Goal: Information Seeking & Learning: Learn about a topic

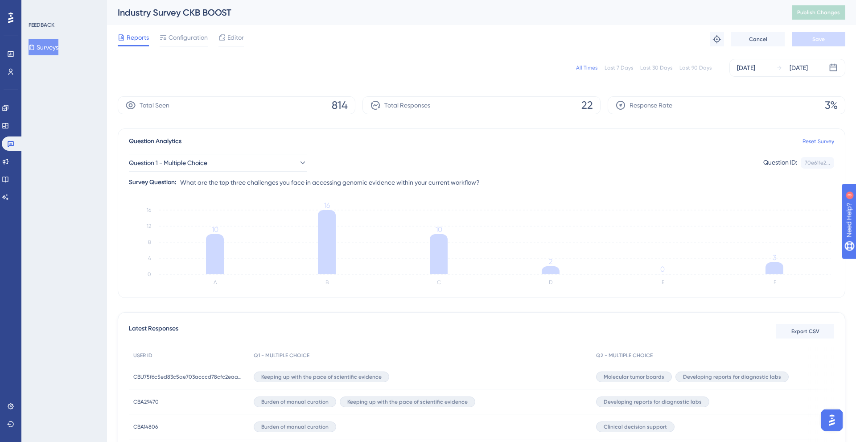
click at [49, 51] on button "Surveys" at bounding box center [44, 47] width 30 height 16
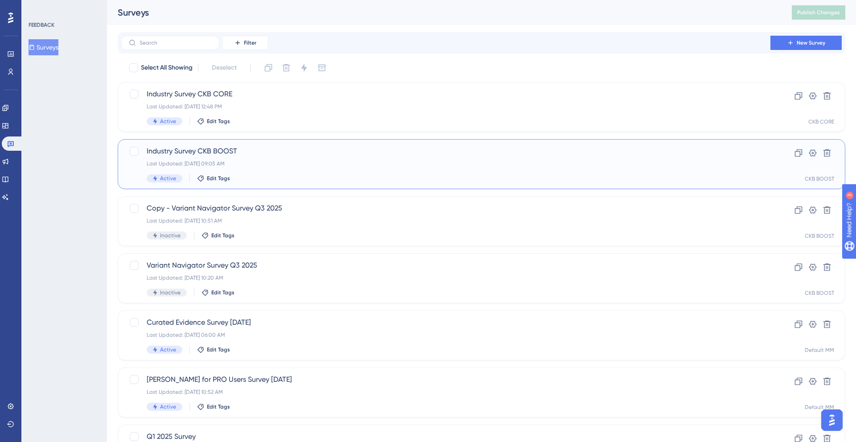
click at [178, 149] on span "Industry Survey CKB BOOST" at bounding box center [446, 151] width 599 height 11
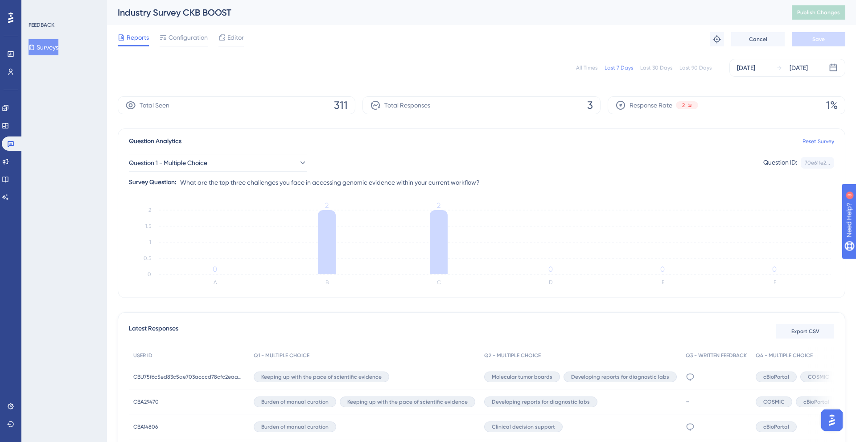
click at [589, 67] on div "All Times" at bounding box center [586, 67] width 21 height 7
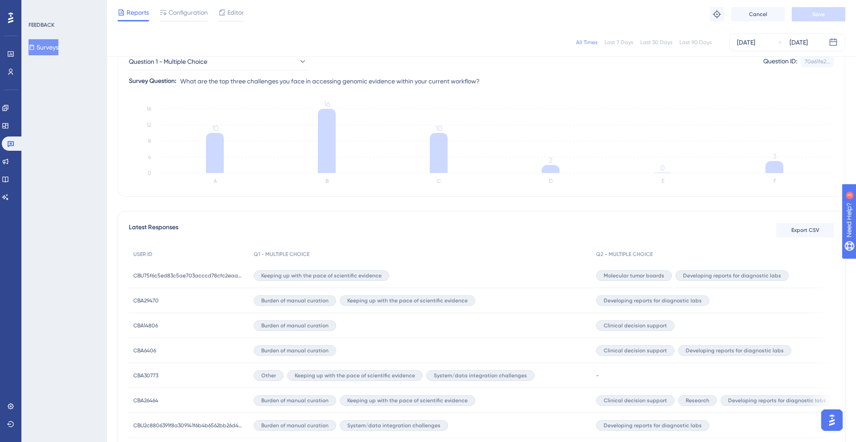
scroll to position [110, 0]
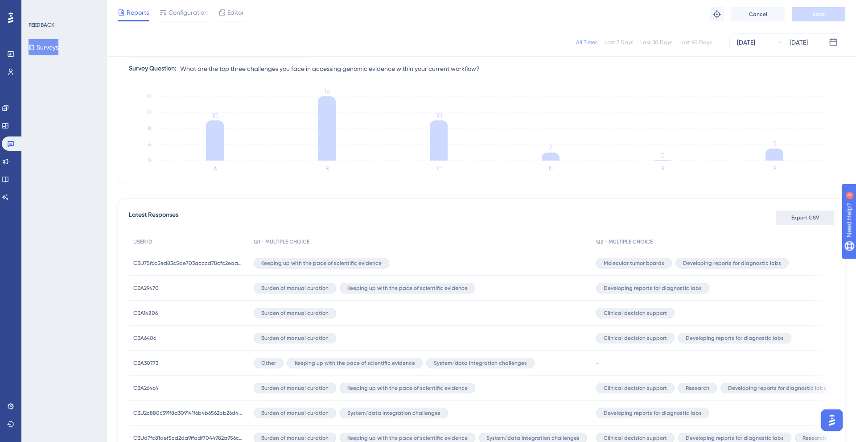
click at [811, 217] on span "Export CSV" at bounding box center [806, 217] width 28 height 7
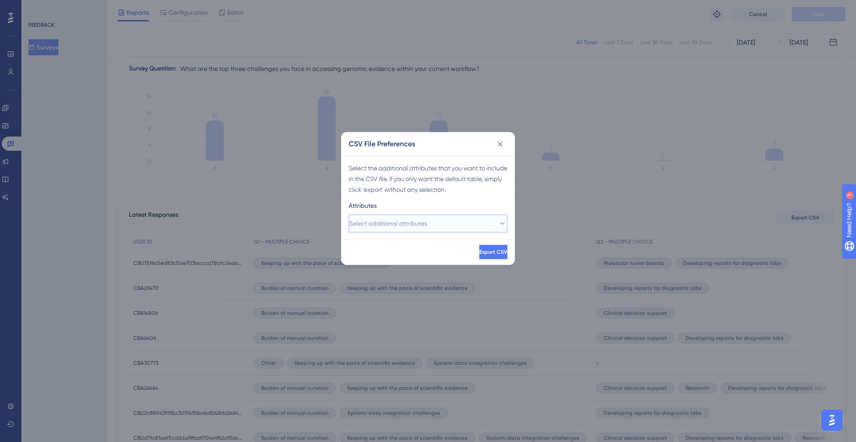
click at [443, 224] on button "Select additional attributes" at bounding box center [428, 224] width 159 height 18
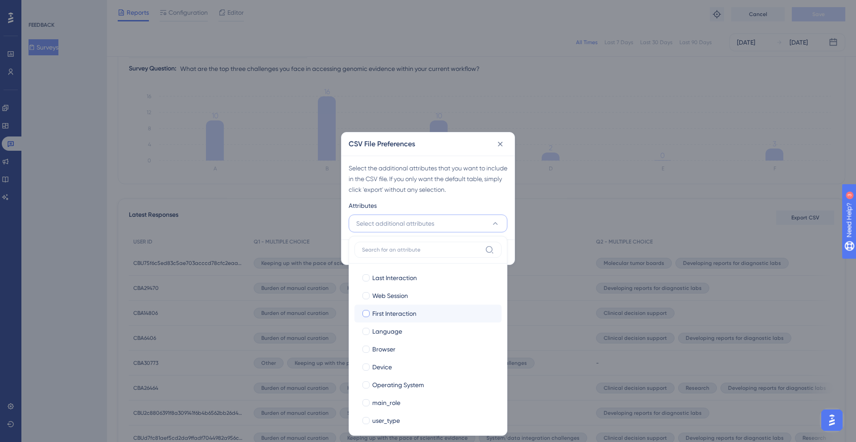
scroll to position [4, 0]
click at [446, 249] on input at bounding box center [422, 249] width 120 height 7
click at [480, 185] on div "Select the additional attributes that you want to include in the CSV file. If y…" at bounding box center [428, 179] width 159 height 32
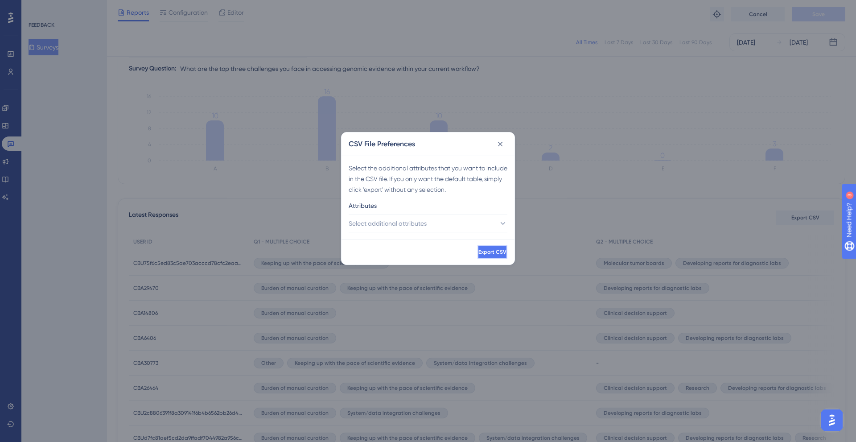
click at [478, 257] on button "Export CSV" at bounding box center [493, 252] width 30 height 14
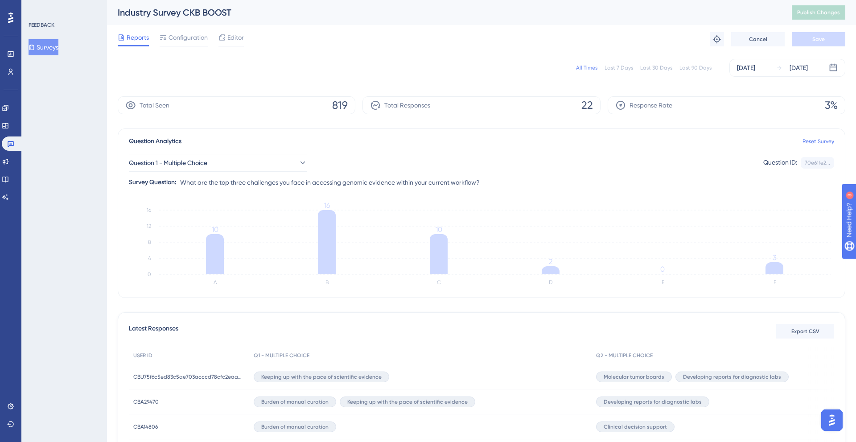
scroll to position [2, 0]
click at [717, 40] on icon at bounding box center [717, 37] width 8 height 8
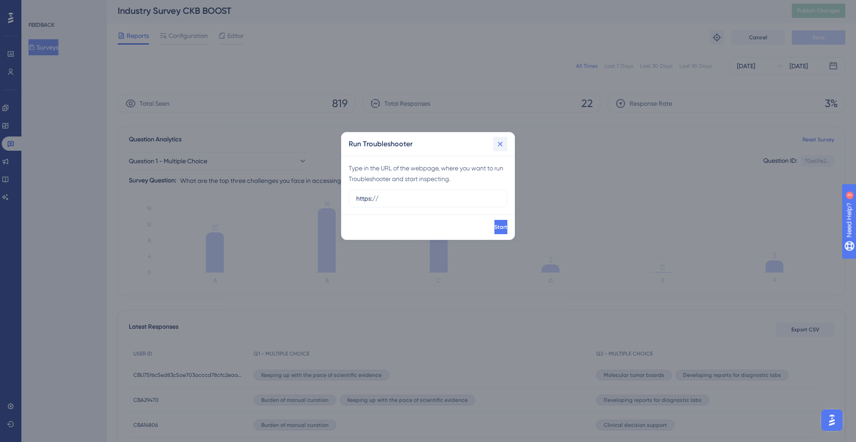
click at [501, 145] on icon at bounding box center [500, 144] width 9 height 9
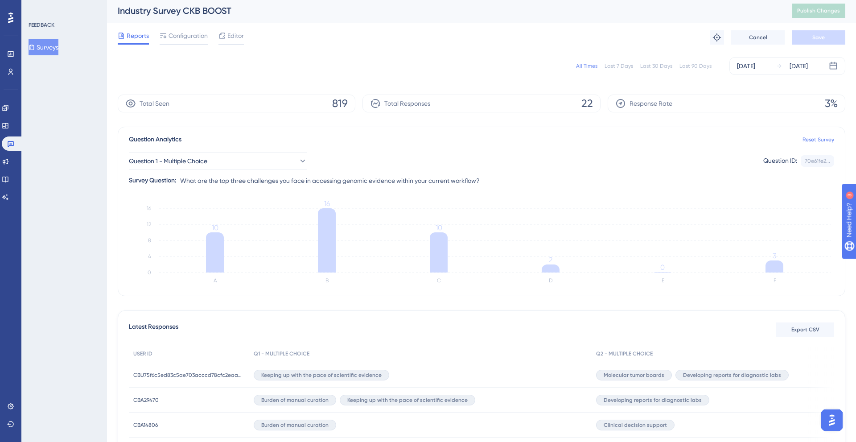
scroll to position [0, 0]
click at [299, 161] on icon at bounding box center [302, 162] width 9 height 9
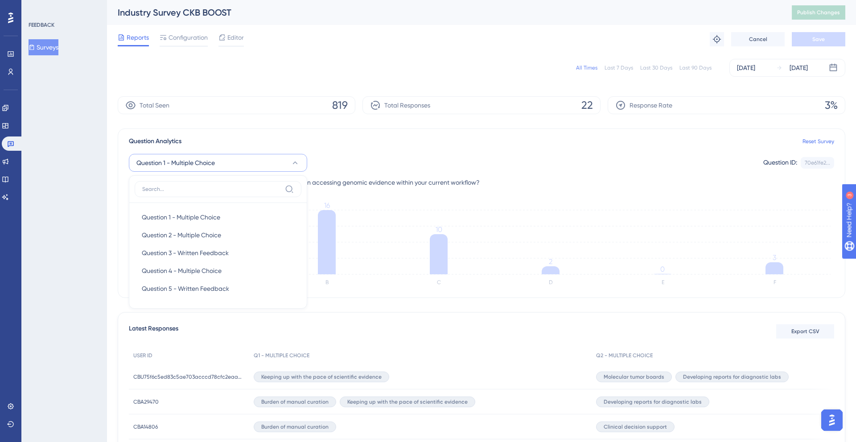
scroll to position [21, 0]
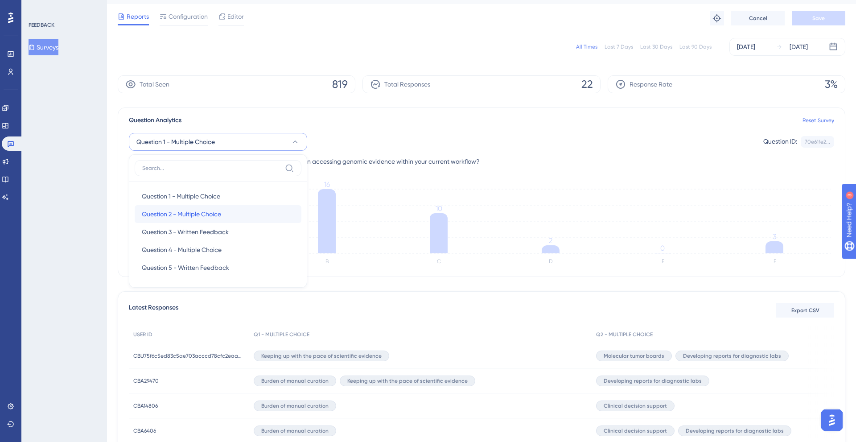
click at [195, 209] on span "Question 2 - Multiple Choice" at bounding box center [181, 214] width 79 height 11
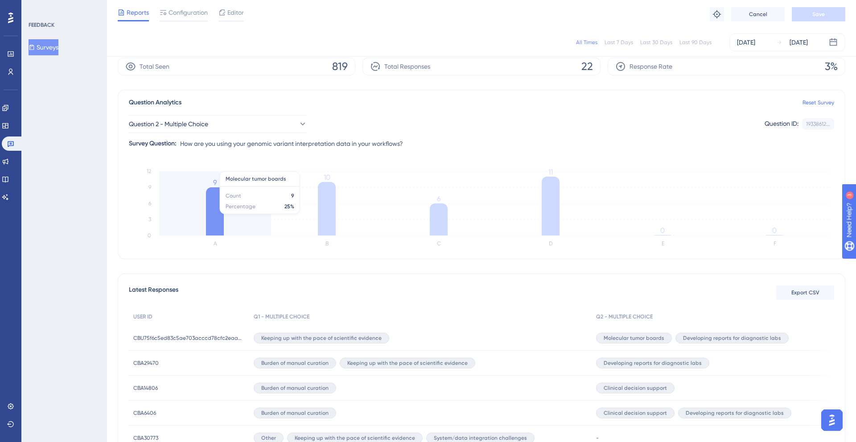
scroll to position [34, 0]
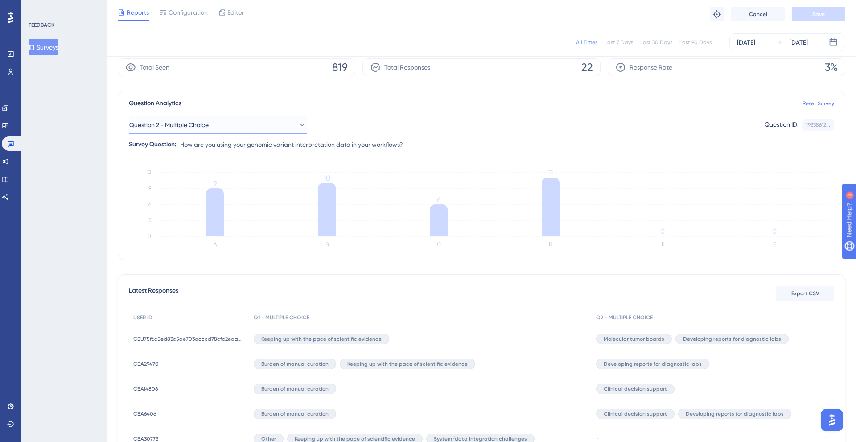
click at [298, 124] on icon at bounding box center [302, 124] width 9 height 9
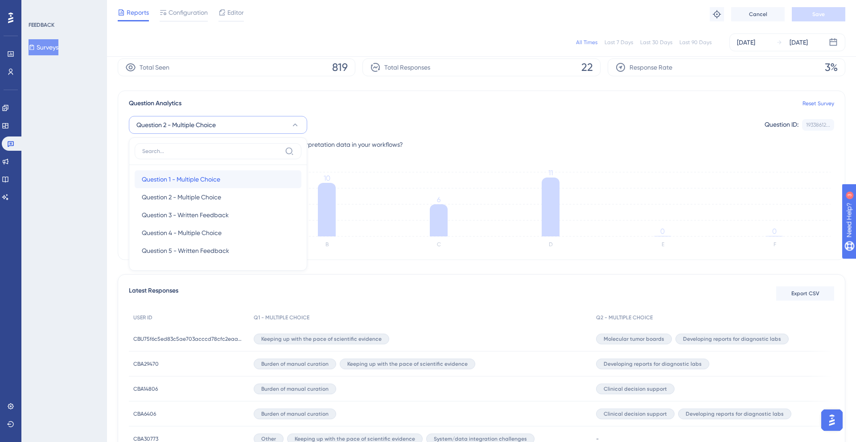
click at [185, 178] on span "Question 1 - Multiple Choice" at bounding box center [181, 179] width 78 height 11
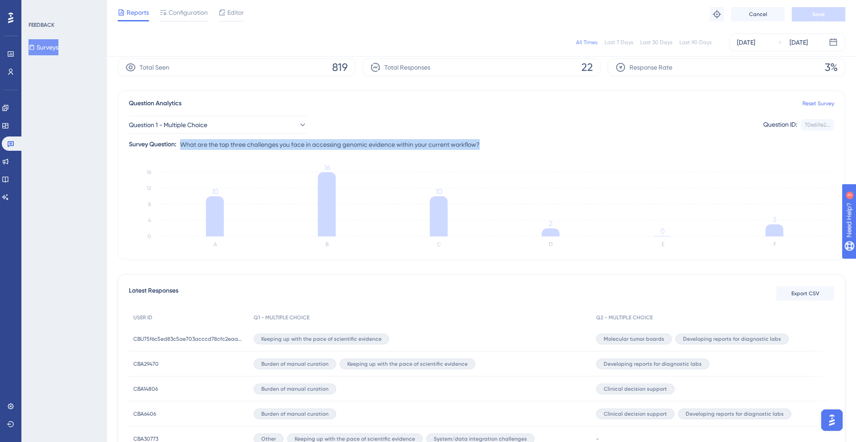
drag, startPoint x: 181, startPoint y: 145, endPoint x: 492, endPoint y: 149, distance: 311.8
click at [492, 149] on div "Question 1 - Multiple Choice Question ID: 70e61fe2... Copy Survey Question: Wha…" at bounding box center [482, 129] width 706 height 41
copy span "What are the top three challenges you face in accessing genomic evidence within…"
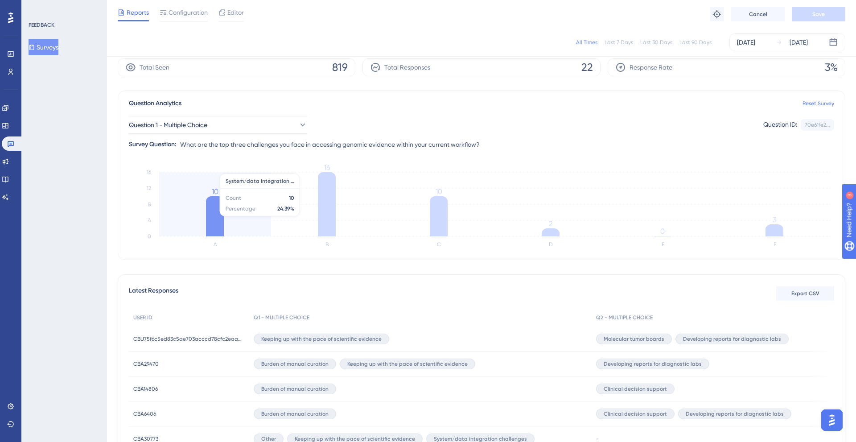
click at [219, 221] on icon at bounding box center [215, 216] width 18 height 40
click at [258, 182] on icon "A B C D E F 0 4 8 12 16 10 16 10 2 0 3" at bounding box center [482, 208] width 706 height 89
click at [257, 189] on icon "A B C D E F 0 4 8 12 16 10 16 10 2 0 3" at bounding box center [482, 208] width 706 height 89
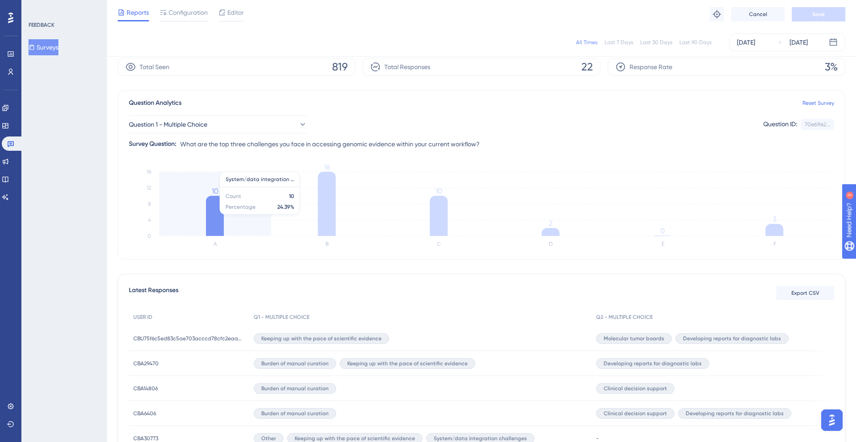
click at [257, 189] on icon "A B C D E F 0 4 8 12 16 10 16 10 2 0 3" at bounding box center [482, 208] width 706 height 89
click at [259, 179] on icon "A B C D E F 0 4 8 12 16 10 16 10 2 0 3" at bounding box center [482, 208] width 706 height 89
click at [298, 125] on icon at bounding box center [302, 124] width 9 height 9
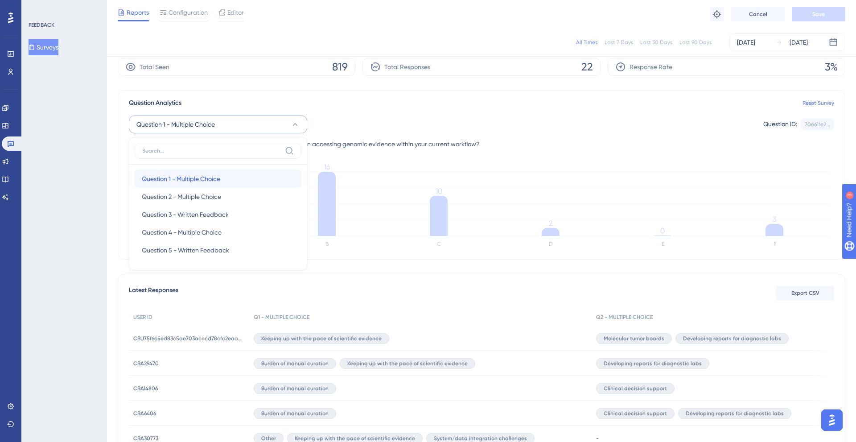
click at [185, 177] on span "Question 1 - Multiple Choice" at bounding box center [181, 178] width 78 height 11
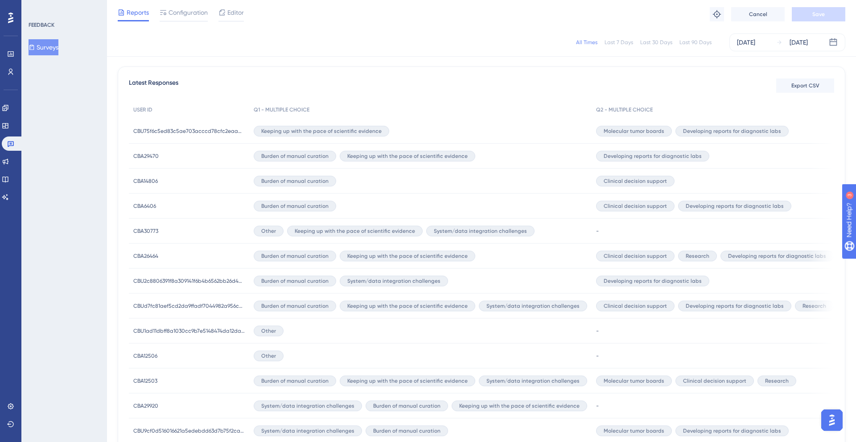
scroll to position [245, 0]
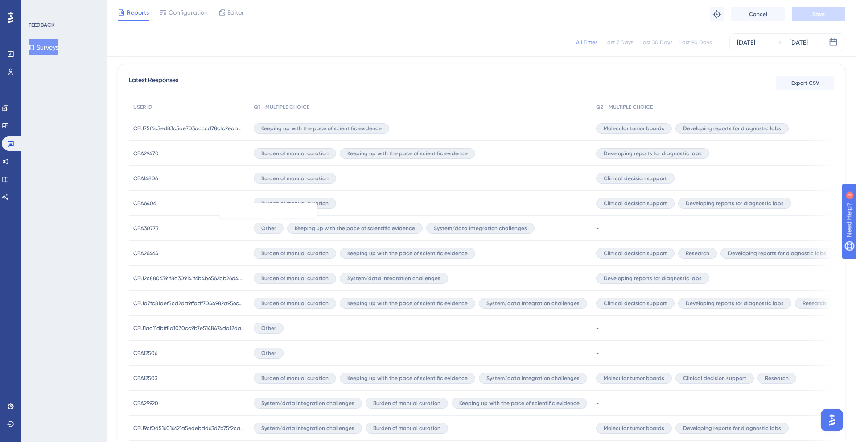
click at [267, 229] on span "Other" at bounding box center [268, 228] width 15 height 7
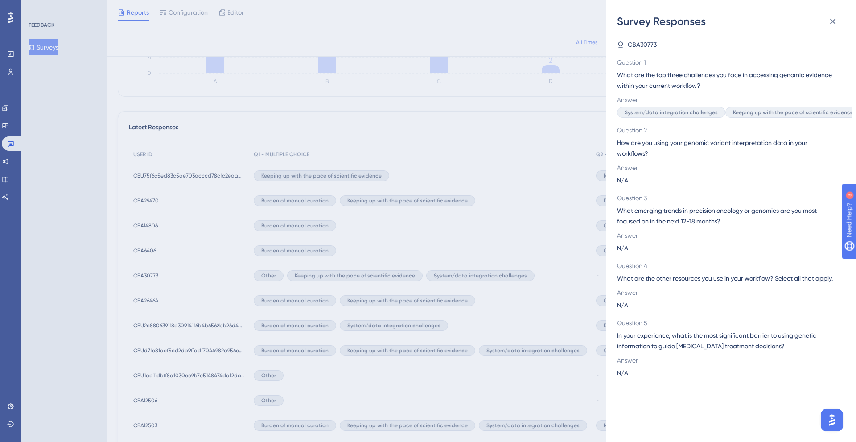
scroll to position [203, 0]
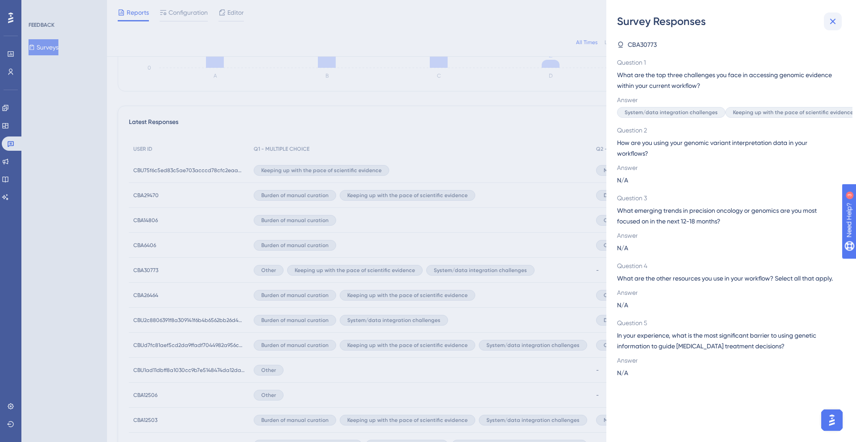
click at [839, 23] on button at bounding box center [833, 21] width 18 height 18
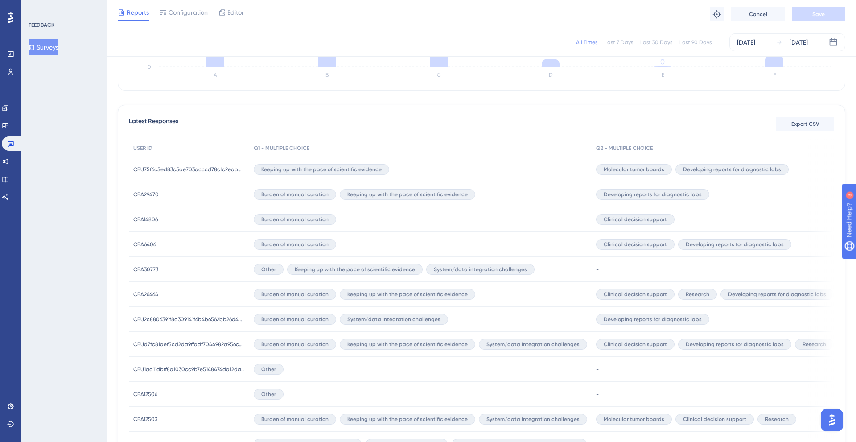
scroll to position [0, 0]
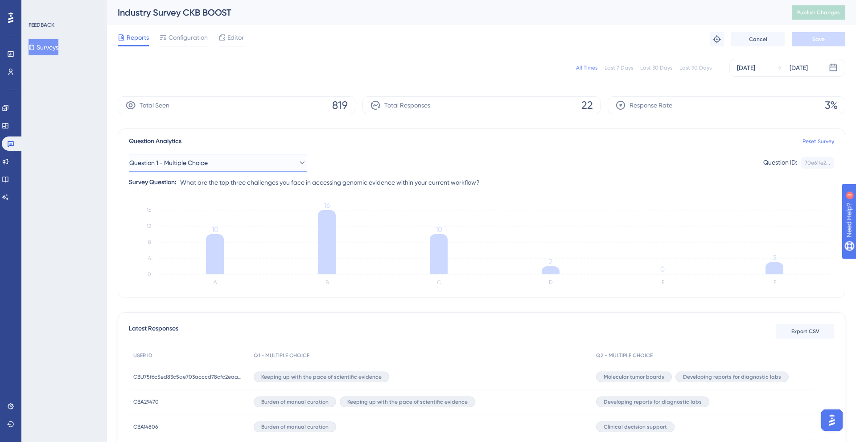
click at [217, 163] on button "Question 1 - Multiple Choice" at bounding box center [218, 163] width 178 height 18
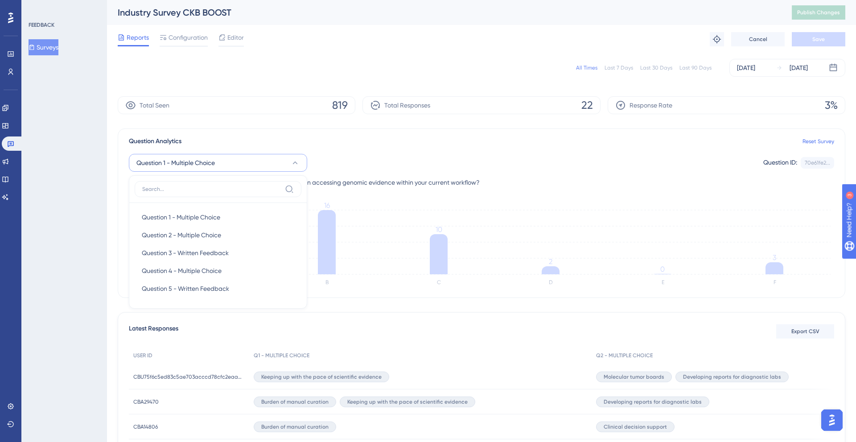
scroll to position [21, 0]
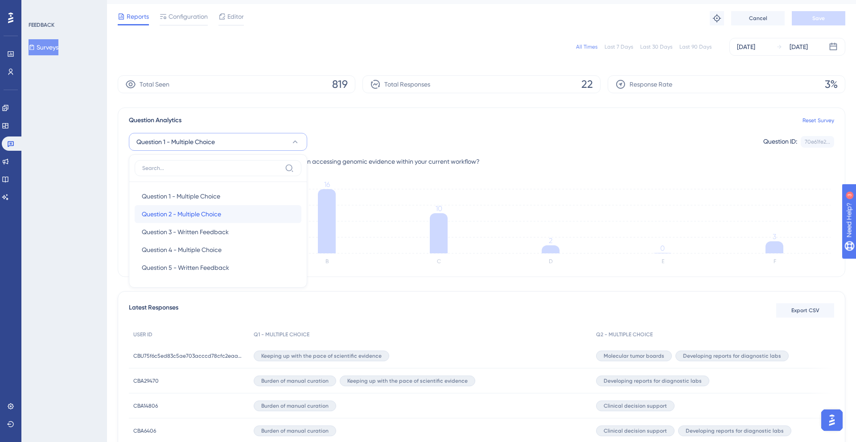
click at [209, 213] on span "Question 2 - Multiple Choice" at bounding box center [181, 214] width 79 height 11
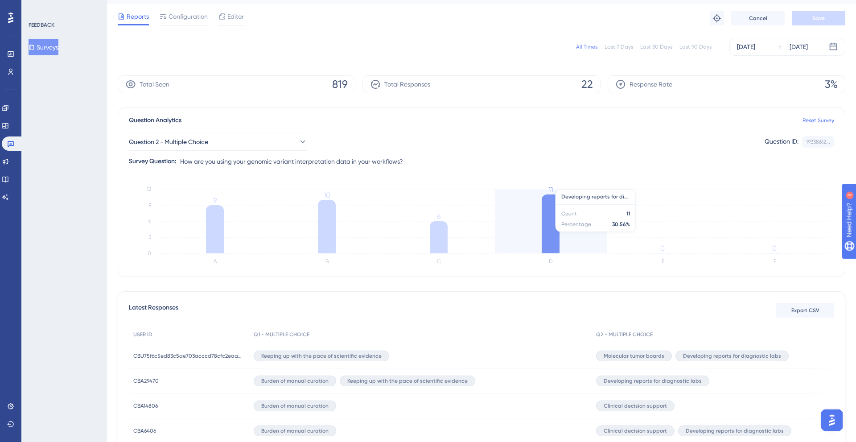
click at [550, 220] on icon at bounding box center [551, 223] width 18 height 59
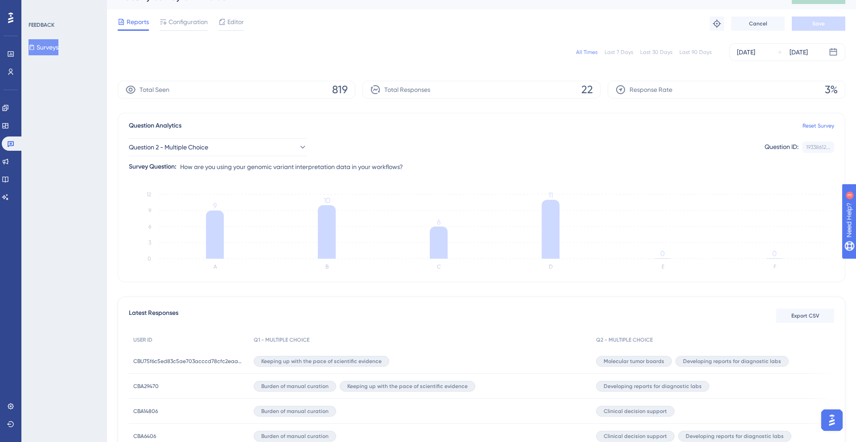
scroll to position [0, 0]
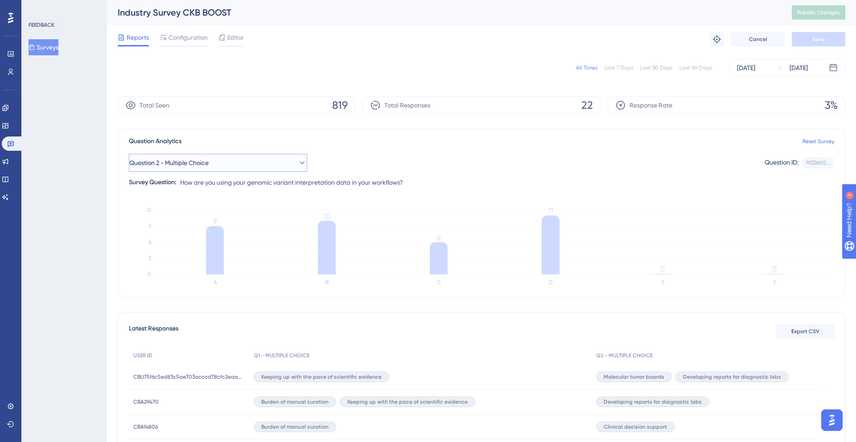
click at [227, 163] on button "Question 2 - Multiple Choice" at bounding box center [218, 163] width 178 height 18
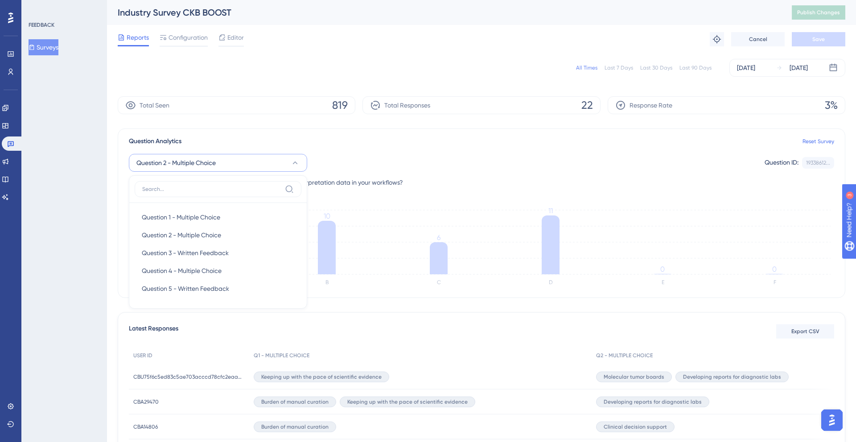
scroll to position [21, 0]
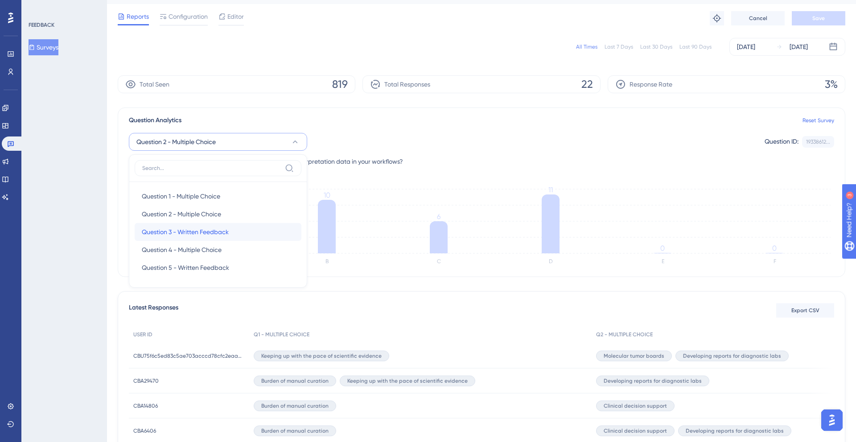
click at [194, 229] on span "Question 3 - Written Feedback" at bounding box center [185, 232] width 87 height 11
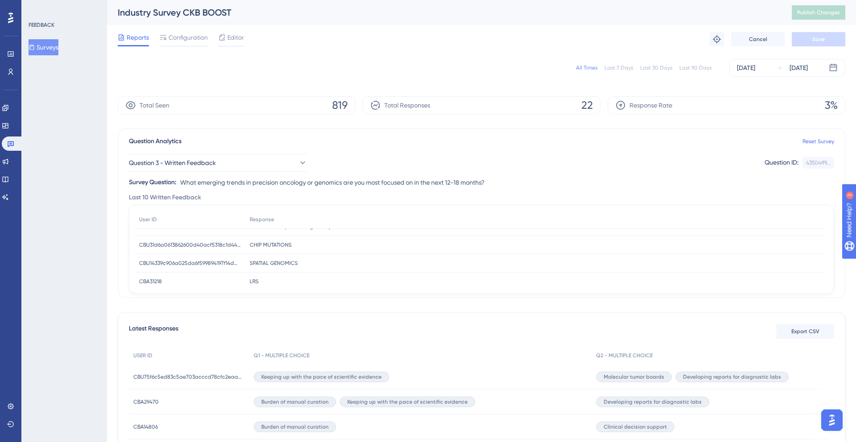
scroll to position [137, 0]
click at [205, 161] on span "Question 3 - Written Feedback" at bounding box center [172, 162] width 87 height 11
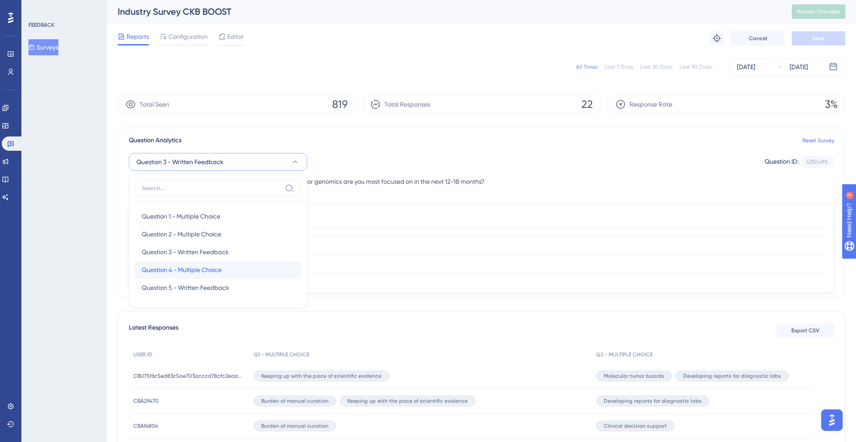
click at [197, 269] on span "Question 4 - Multiple Choice" at bounding box center [182, 269] width 80 height 11
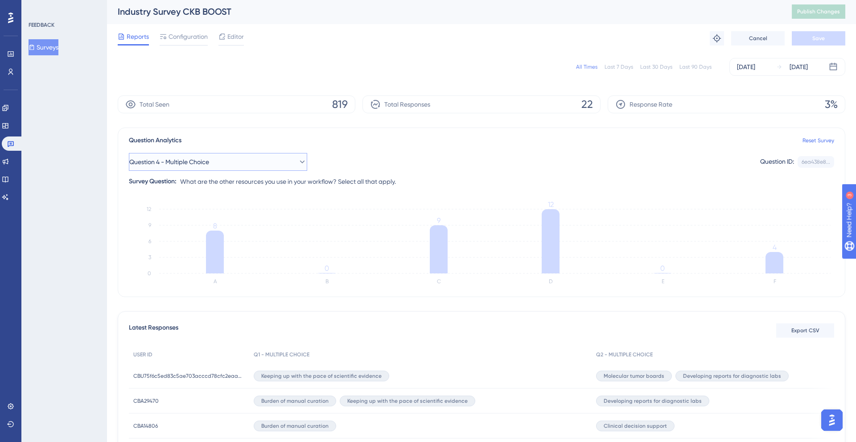
drag, startPoint x: 230, startPoint y: 157, endPoint x: 226, endPoint y: 157, distance: 4.5
click at [230, 157] on button "Question 4 - Multiple Choice" at bounding box center [218, 162] width 178 height 18
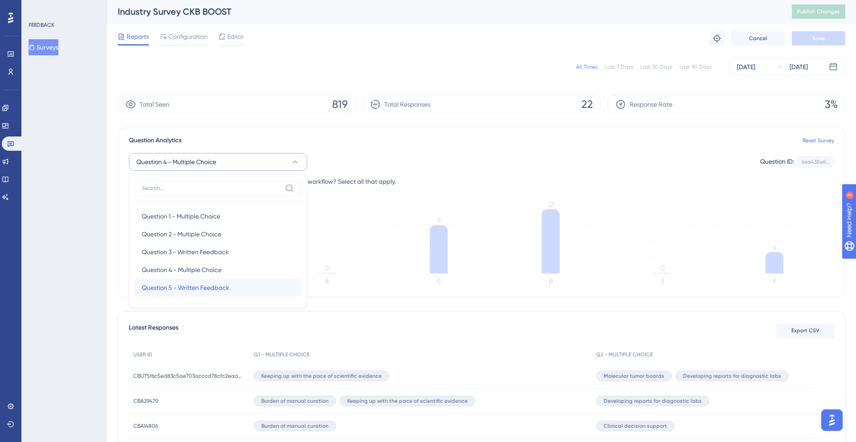
click at [234, 286] on div "Question 5 - Written Feedback Question 5 - Written Feedback" at bounding box center [218, 288] width 153 height 18
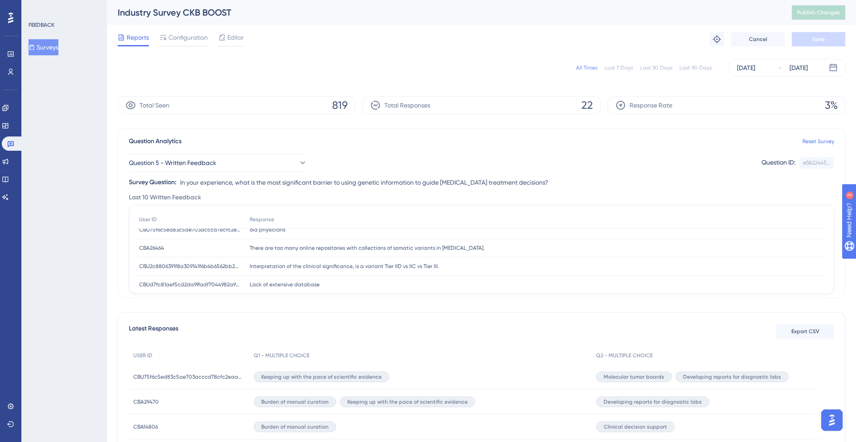
scroll to position [9, 0]
drag, startPoint x: 248, startPoint y: 264, endPoint x: 435, endPoint y: 268, distance: 186.9
click at [435, 268] on div "Interpretation of the clinical significance, is a variant Tier IID vs IIC vs Ti…" at bounding box center [535, 265] width 580 height 18
copy span "Interpretation of the clinical significance, is a variant Tier IID vs IIC vs Ti…"
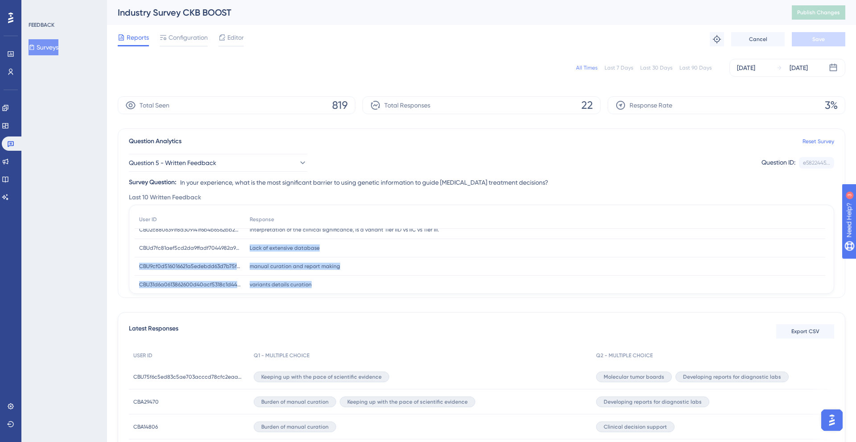
scroll to position [78, 0]
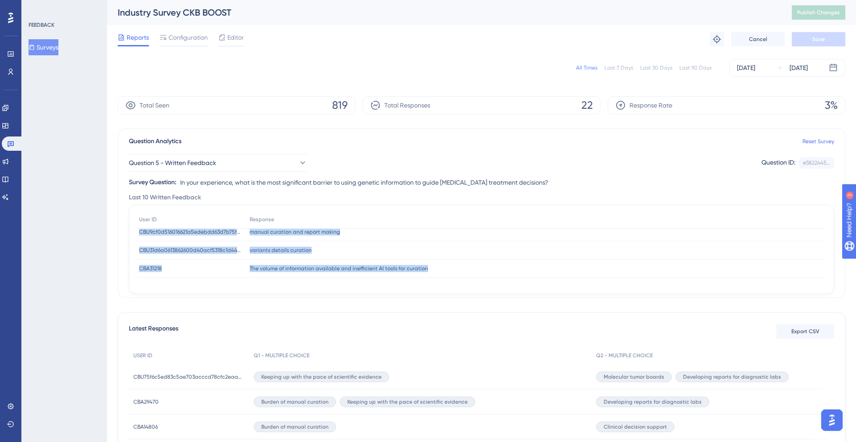
drag, startPoint x: 249, startPoint y: 285, endPoint x: 277, endPoint y: 285, distance: 27.2
click at [277, 285] on div "User ID Response CBU75f6c5ed83c5ae703acccd78cfc2eaa0f52f8f9b4d31412e817ca646542…" at bounding box center [482, 250] width 694 height 78
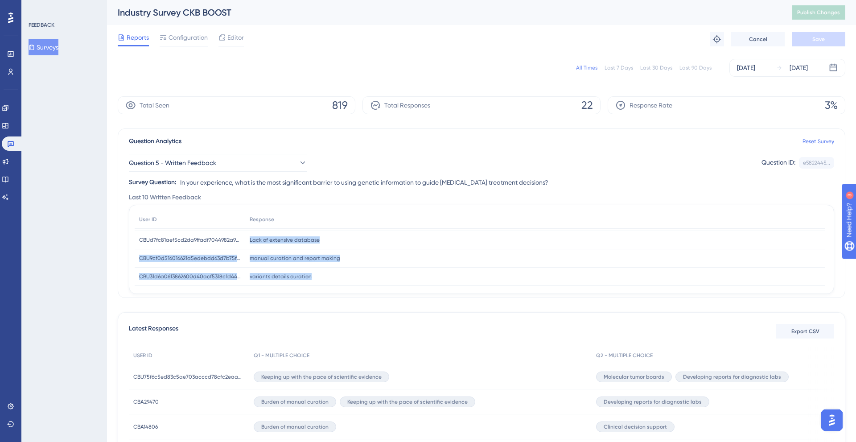
scroll to position [51, 0]
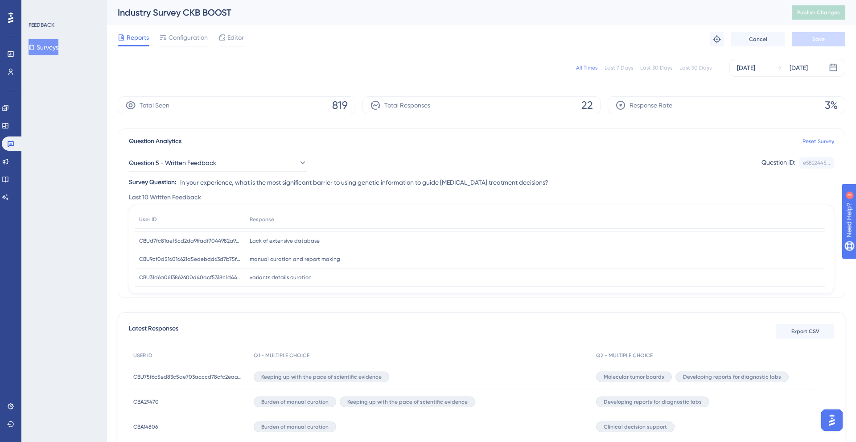
drag, startPoint x: 384, startPoint y: 227, endPoint x: 368, endPoint y: 237, distance: 18.8
click at [384, 227] on div "Response" at bounding box center [535, 220] width 580 height 18
drag, startPoint x: 249, startPoint y: 243, endPoint x: 322, endPoint y: 242, distance: 73.2
click at [322, 242] on div "Lack of extensive database Lack of extensive database" at bounding box center [535, 240] width 580 height 18
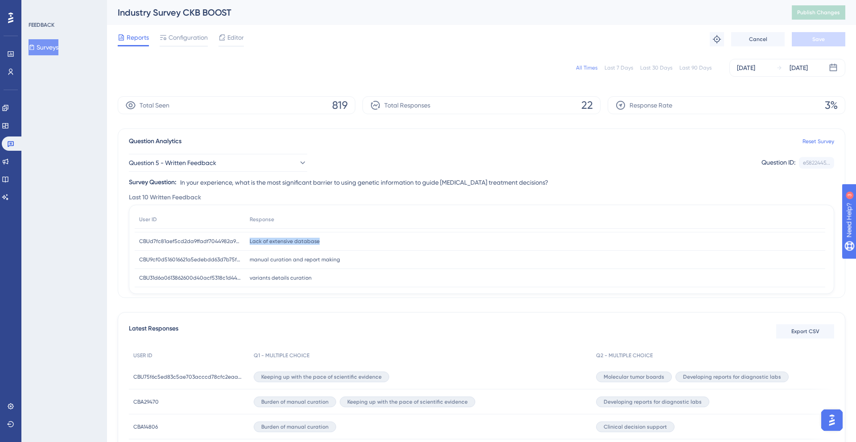
copy span "Lack of extensive database"
drag, startPoint x: 249, startPoint y: 260, endPoint x: 335, endPoint y: 262, distance: 86.1
click at [336, 261] on span "manual curation and report making" at bounding box center [295, 259] width 91 height 7
copy span "manual curation and report making"
click at [248, 278] on div "variants details curation variants details curation" at bounding box center [535, 278] width 580 height 18
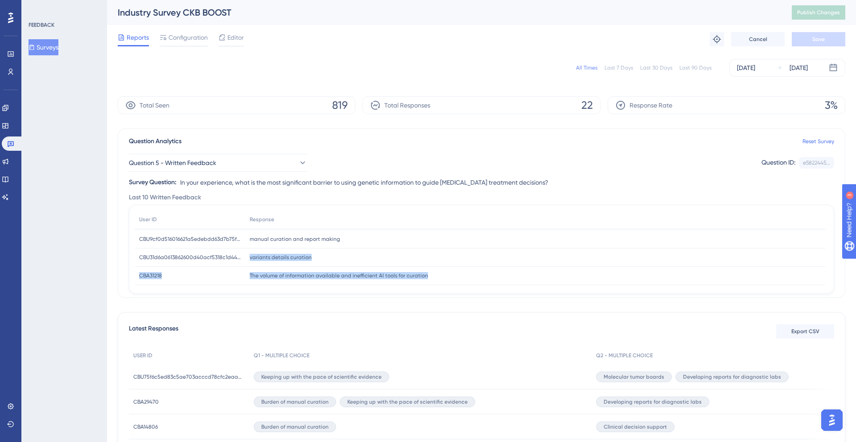
scroll to position [78, 0]
drag, startPoint x: 250, startPoint y: 278, endPoint x: 331, endPoint y: 253, distance: 84.5
click at [331, 253] on div "variants details curation variants details curation" at bounding box center [535, 250] width 580 height 18
copy span "variants details curation"
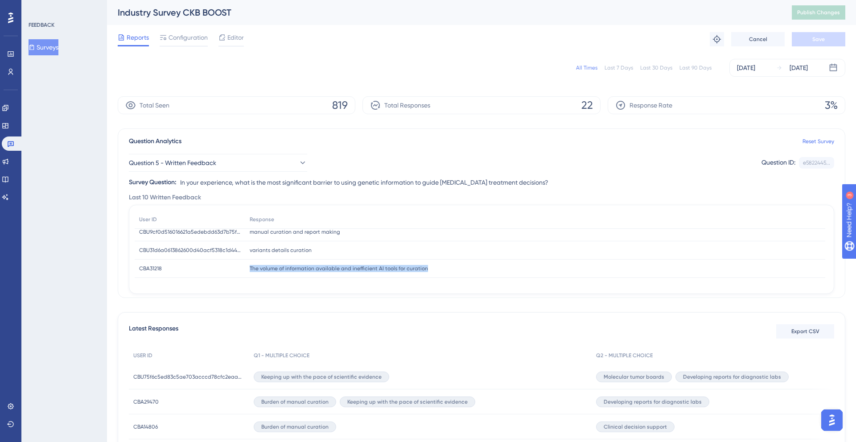
drag, startPoint x: 250, startPoint y: 268, endPoint x: 422, endPoint y: 268, distance: 172.2
click at [422, 268] on span "The volume of information available and inefficient AI tools for curation" at bounding box center [339, 268] width 178 height 7
copy span "The volume of information available and inefficient AI tools for curation"
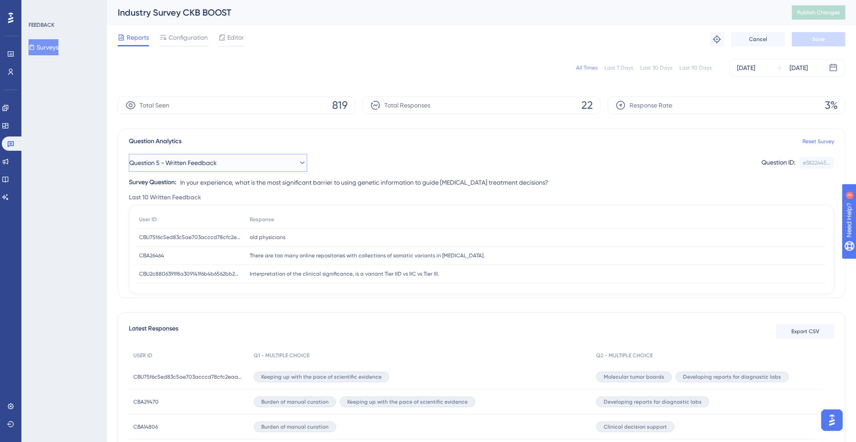
scroll to position [4, 0]
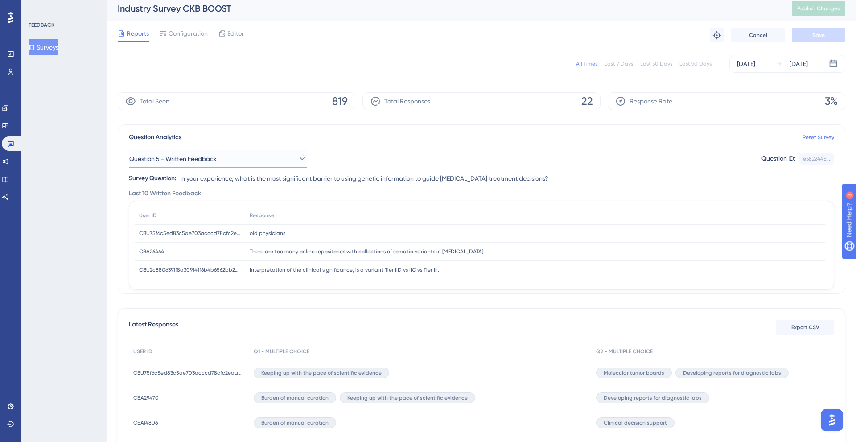
drag, startPoint x: 211, startPoint y: 164, endPoint x: 206, endPoint y: 162, distance: 4.8
click at [211, 164] on span "Question 5 - Written Feedback" at bounding box center [172, 158] width 87 height 11
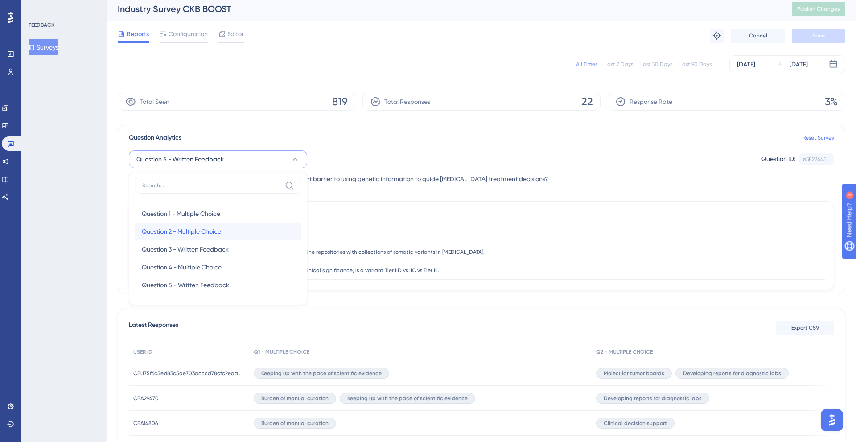
click at [179, 229] on span "Question 2 - Multiple Choice" at bounding box center [181, 231] width 79 height 11
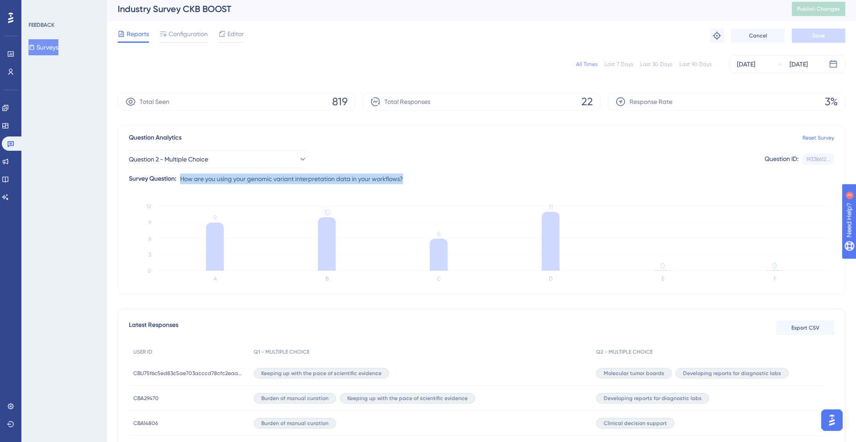
drag, startPoint x: 195, startPoint y: 180, endPoint x: 407, endPoint y: 180, distance: 211.8
click at [407, 180] on div "Question 2 - Multiple Choice Question ID: 19338612... Copy Survey Question: How…" at bounding box center [482, 163] width 706 height 41
copy span "How are you using your genomic variant interpretation data in your workflows?"
click at [219, 161] on button "Question 2 - Multiple Choice" at bounding box center [218, 159] width 178 height 18
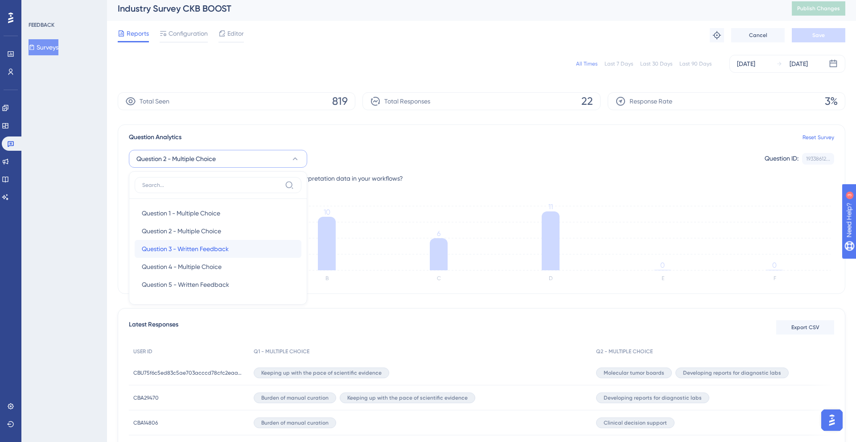
click at [185, 248] on span "Question 3 - Written Feedback" at bounding box center [185, 249] width 87 height 11
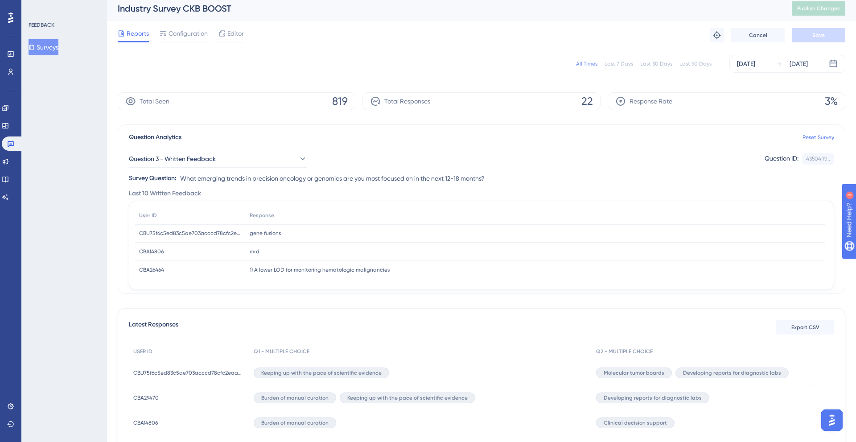
drag, startPoint x: 189, startPoint y: 179, endPoint x: 224, endPoint y: 181, distance: 35.7
click at [227, 180] on span "What emerging trends in precision oncology or genomics are you most focused on …" at bounding box center [332, 178] width 305 height 11
drag, startPoint x: 182, startPoint y: 179, endPoint x: 496, endPoint y: 182, distance: 314.4
click at [496, 182] on div "Question 3 - Written Feedback Question ID: 43504ff9... Copy Survey Question: Wh…" at bounding box center [482, 163] width 706 height 41
copy span "What emerging trends in precision oncology or genomics are you most focused on …"
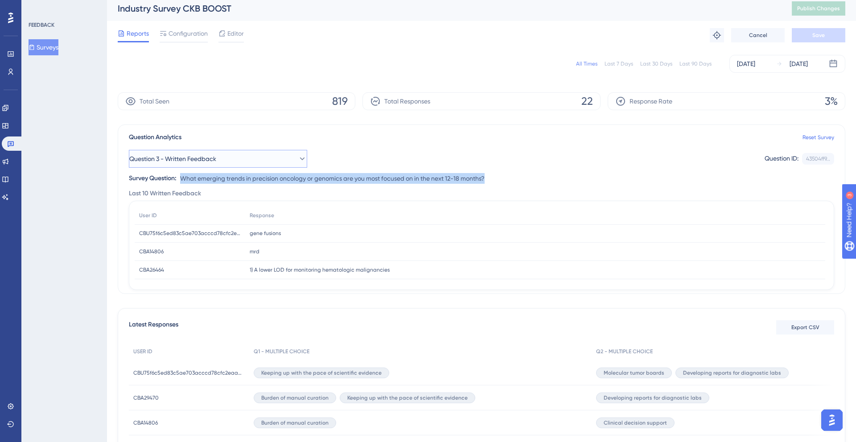
click at [226, 160] on button "Question 3 - Written Feedback" at bounding box center [218, 159] width 178 height 18
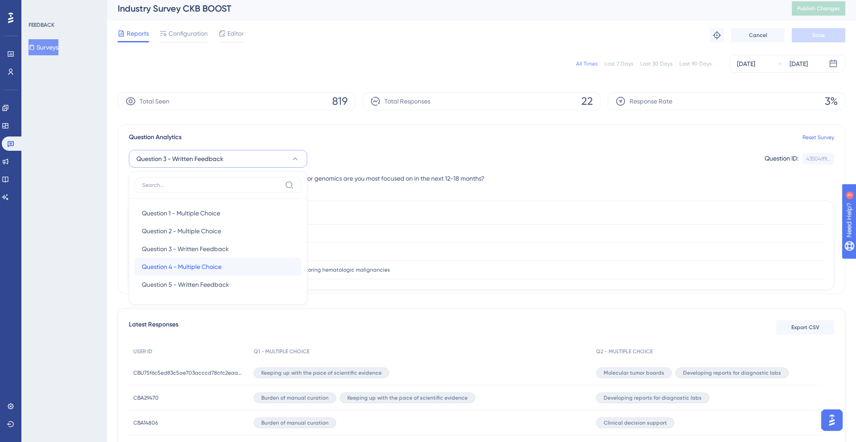
scroll to position [4, 0]
click at [210, 264] on span "Question 4 - Multiple Choice" at bounding box center [182, 266] width 80 height 11
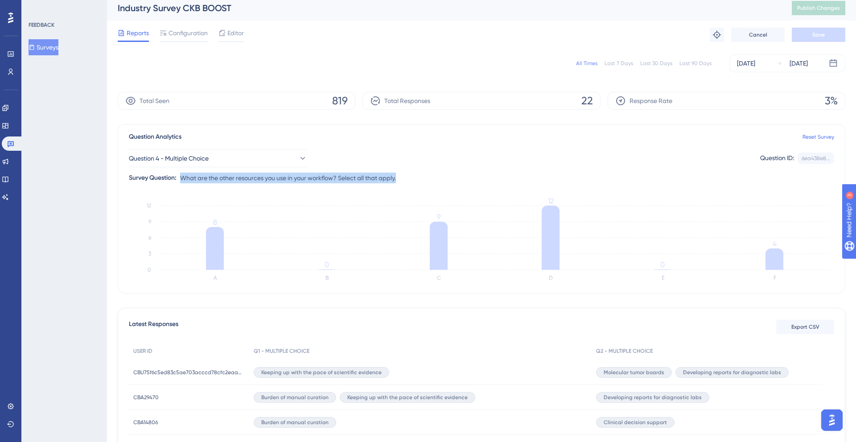
drag, startPoint x: 180, startPoint y: 177, endPoint x: 407, endPoint y: 179, distance: 227.0
click at [407, 179] on div "Question 4 - Multiple Choice Question ID: 6ea438e8... Copy Survey Question: Wha…" at bounding box center [482, 162] width 706 height 41
copy span "What are the other resources you use in your workflow? Select all that apply."
click at [298, 156] on icon at bounding box center [302, 158] width 9 height 9
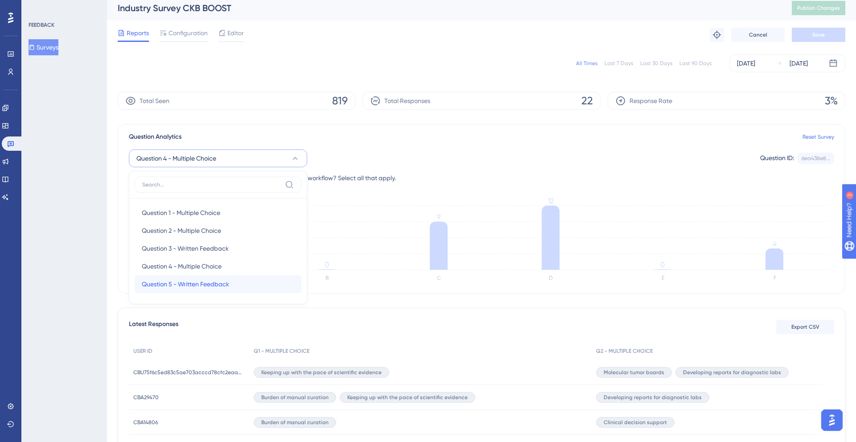
click at [219, 283] on span "Question 5 - Written Feedback" at bounding box center [185, 284] width 87 height 11
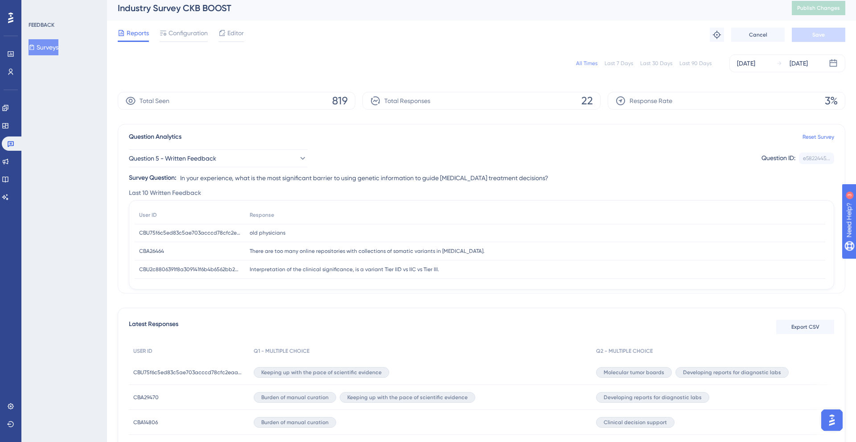
click at [180, 179] on div "Survey Question: In your experience, what is the most significant barrier to us…" at bounding box center [339, 178] width 420 height 11
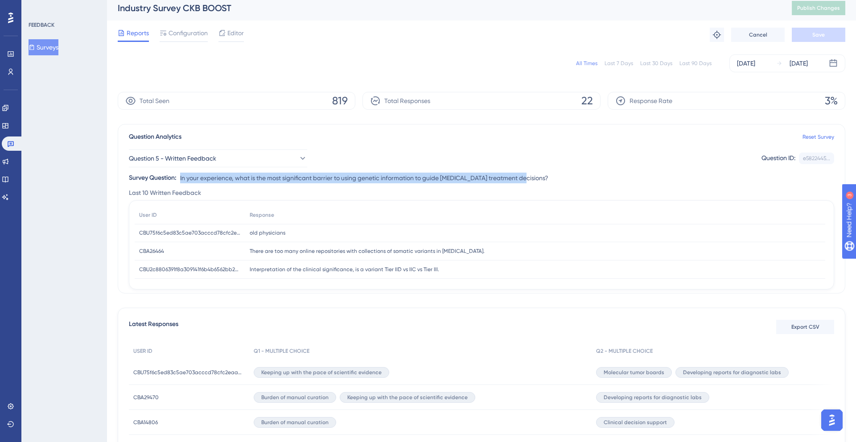
drag, startPoint x: 185, startPoint y: 179, endPoint x: 529, endPoint y: 176, distance: 344.8
click at [529, 176] on div "Question 5 - Written Feedback Question ID: e5822445... Copy Survey Question: In…" at bounding box center [482, 162] width 706 height 41
copy span "In your experience, what is the most significant barrier to using genetic infor…"
